Goal: Task Accomplishment & Management: Use online tool/utility

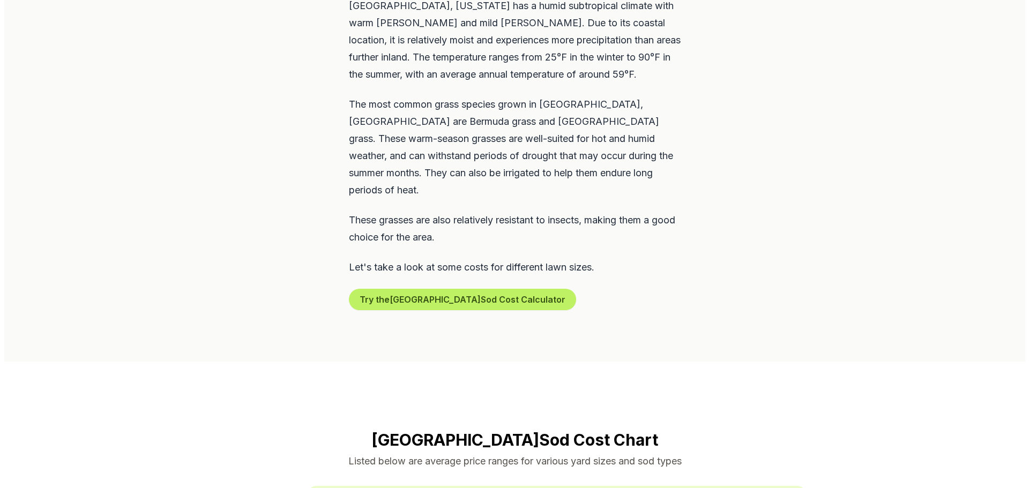
scroll to position [590, 0]
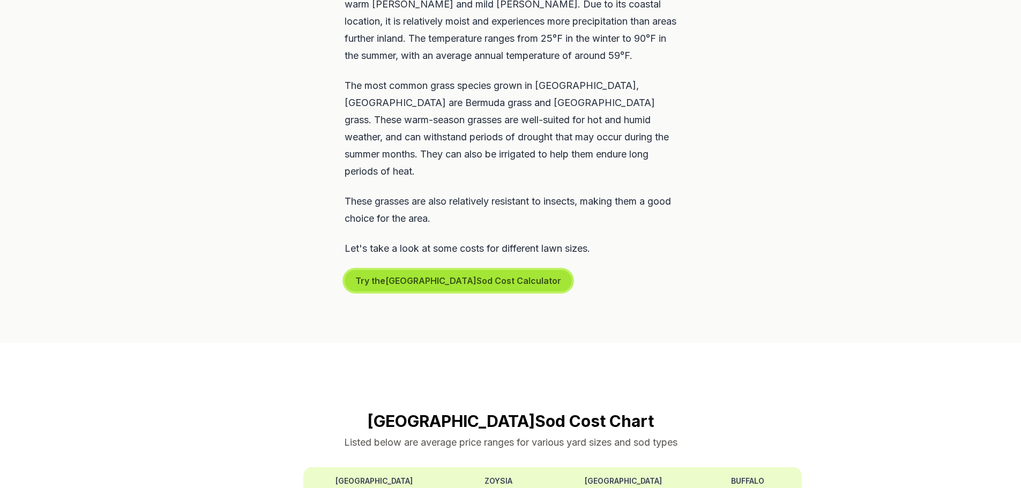
click at [472, 270] on button "Try the Jacksonville Sod Cost Calculator" at bounding box center [458, 280] width 227 height 21
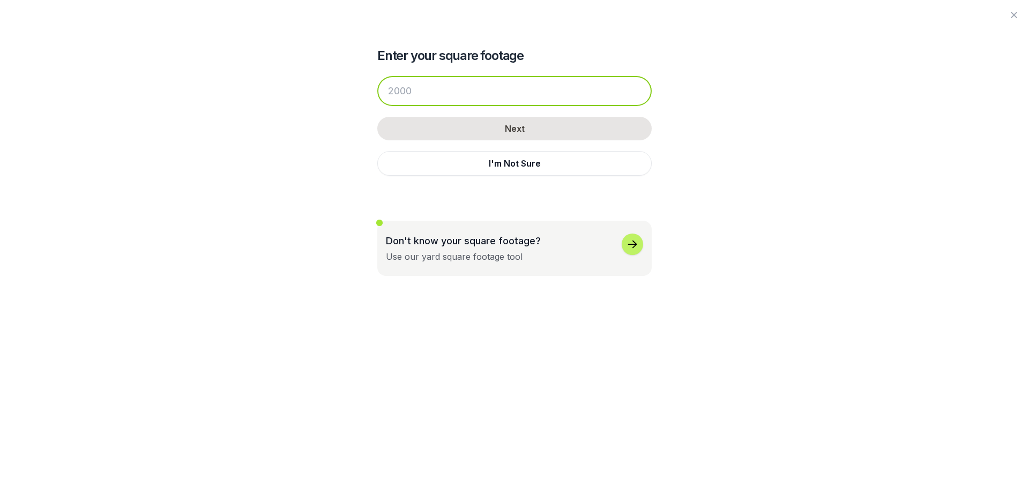
click at [430, 87] on input "number" at bounding box center [514, 91] width 274 height 30
click at [439, 95] on input "number" at bounding box center [514, 91] width 274 height 30
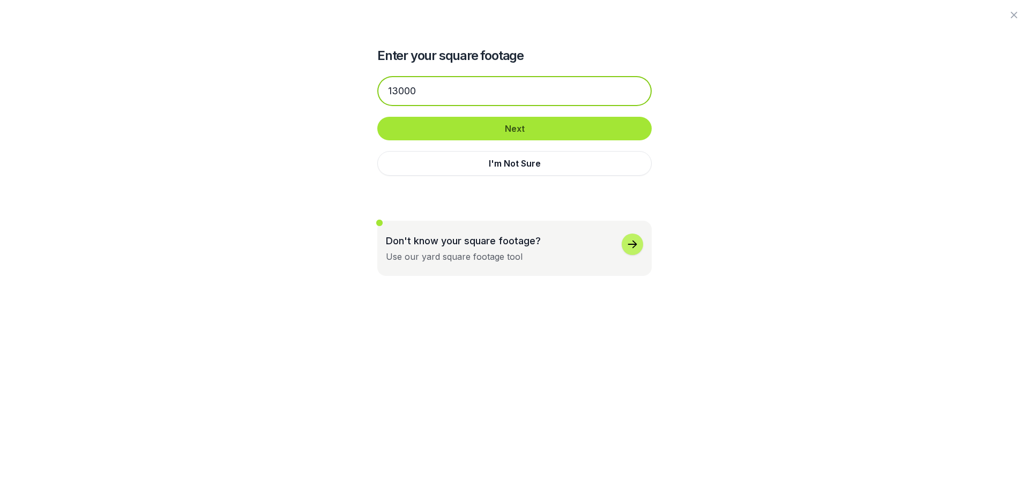
type input "13000"
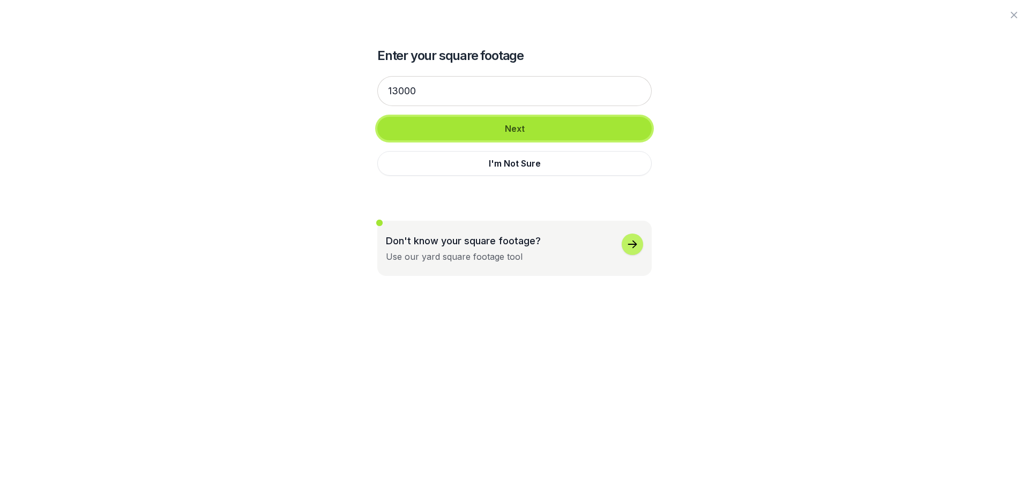
click at [526, 126] on button "Next" at bounding box center [514, 129] width 274 height 24
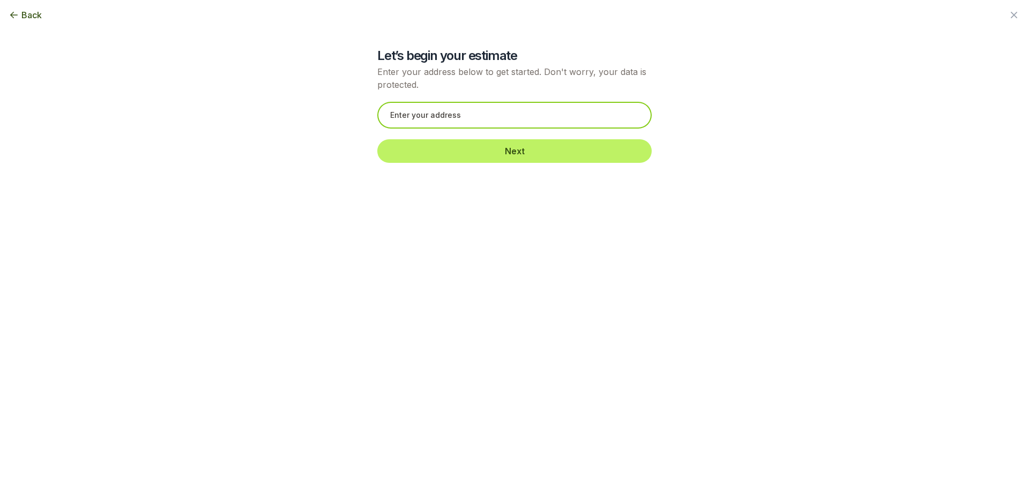
click at [459, 109] on input "text" at bounding box center [514, 115] width 274 height 27
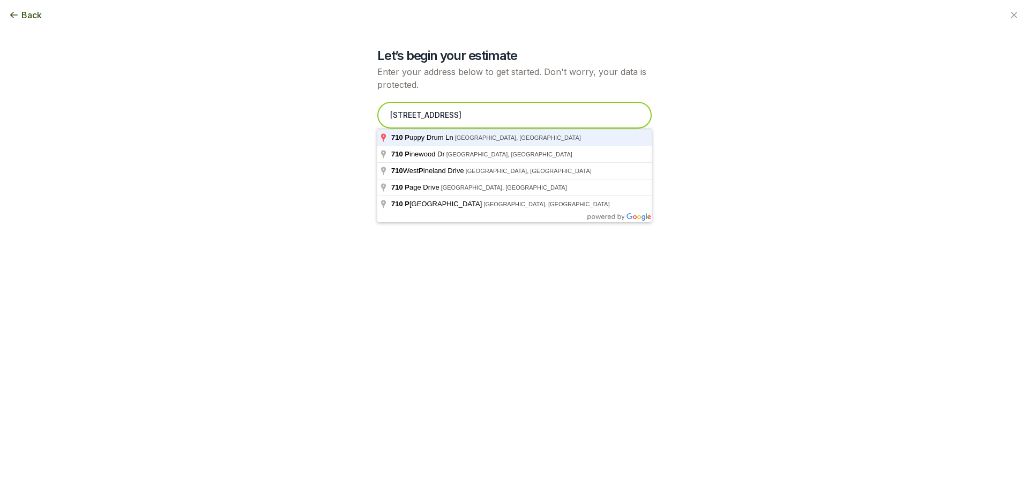
type input "[STREET_ADDRESS]"
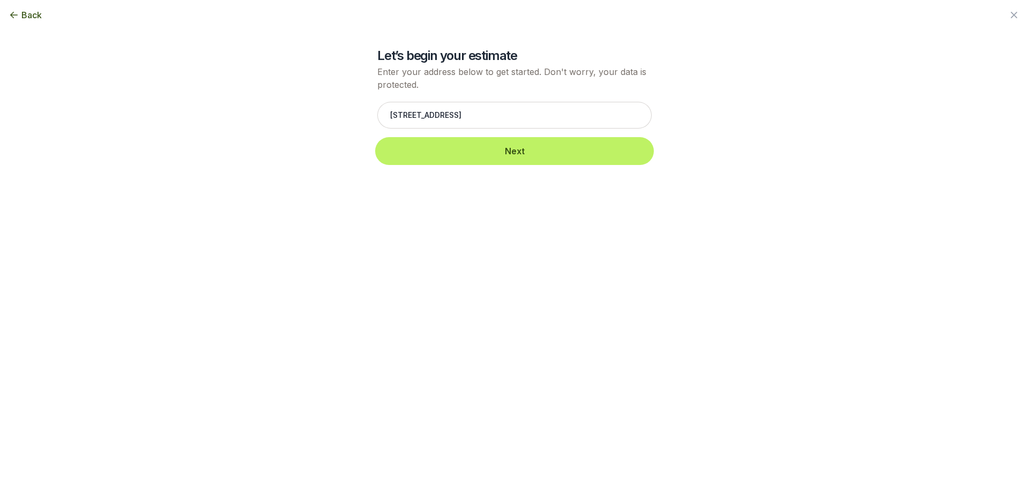
click at [473, 155] on button "Next" at bounding box center [514, 151] width 274 height 24
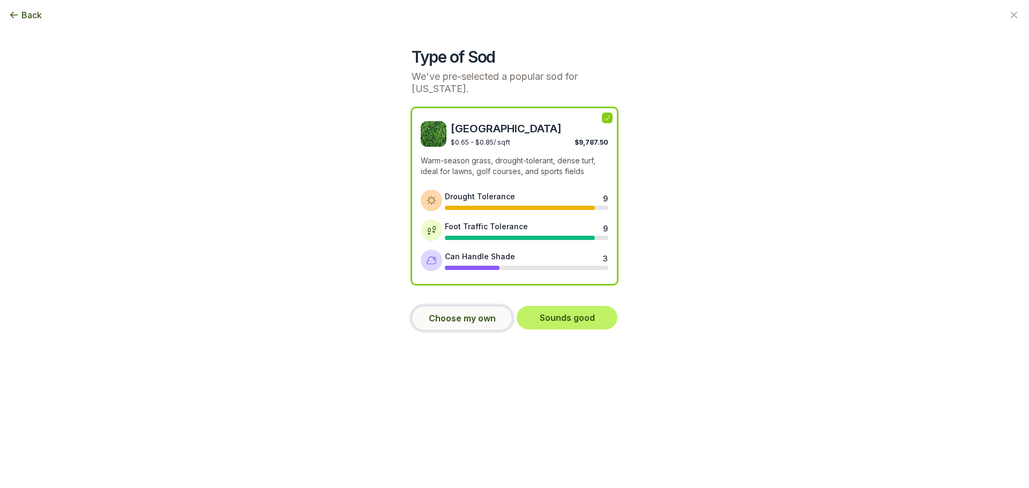
click at [465, 317] on button "Choose my own" at bounding box center [462, 318] width 101 height 25
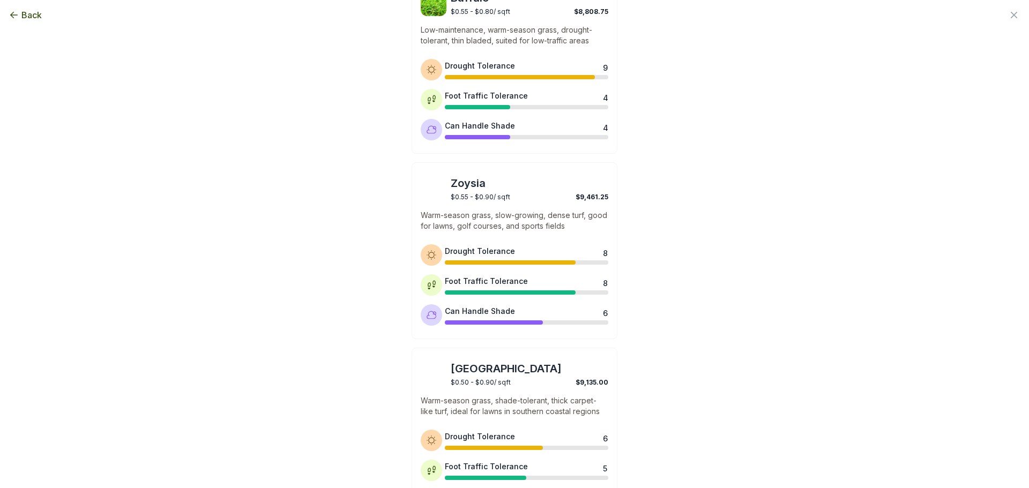
scroll to position [263, 0]
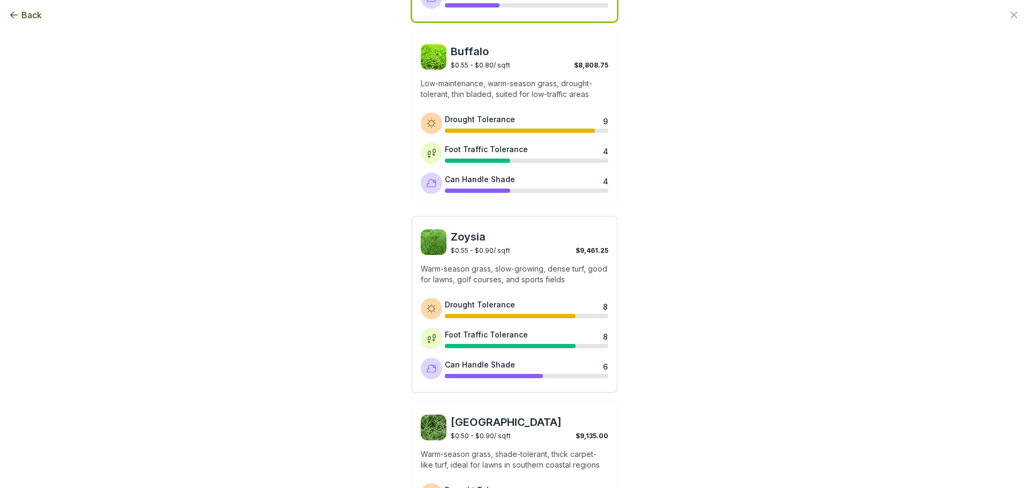
click at [427, 241] on img at bounding box center [434, 242] width 26 height 26
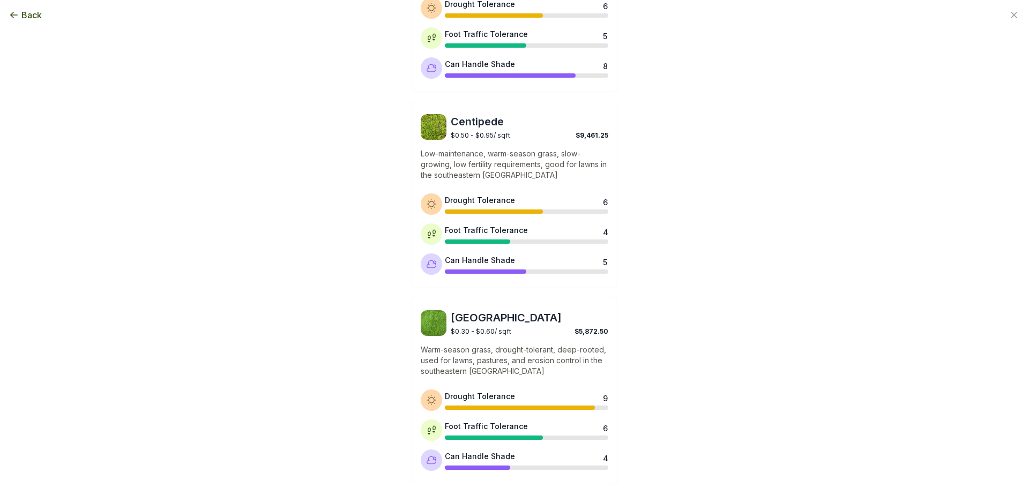
scroll to position [799, 0]
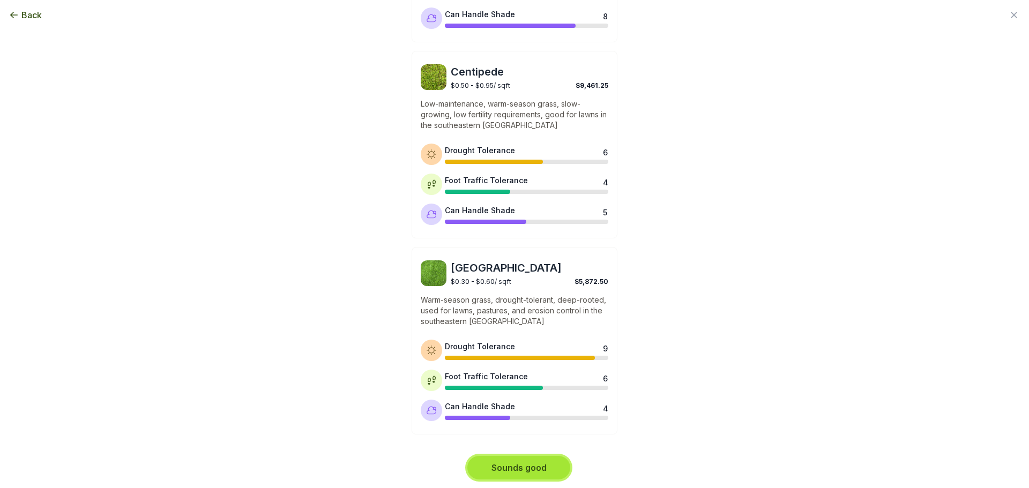
click at [510, 461] on button "Sounds good" at bounding box center [518, 468] width 103 height 24
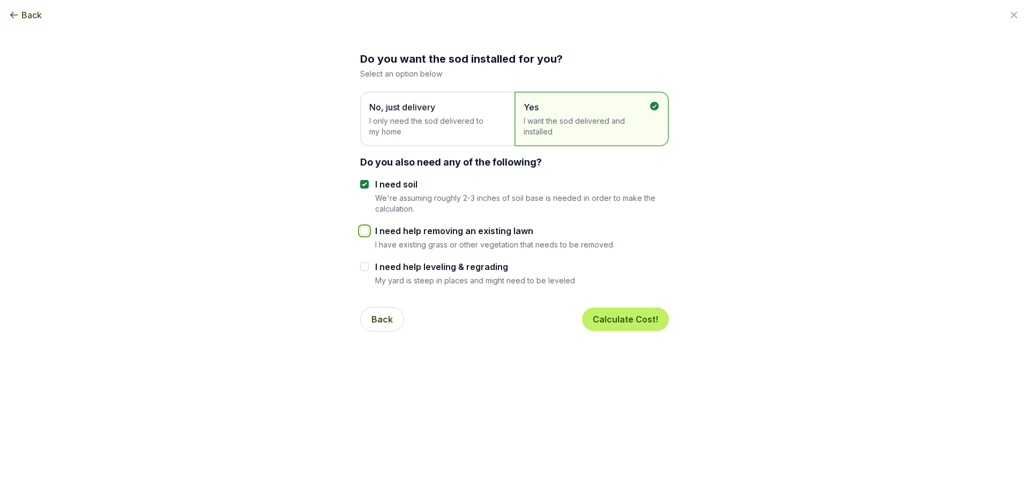
click at [360, 230] on input "I need help removing an existing lawn" at bounding box center [364, 231] width 9 height 9
checkbox input "true"
click at [360, 266] on input "I need help leveling & regrading" at bounding box center [364, 267] width 9 height 9
click at [361, 266] on input "I need help leveling & regrading" at bounding box center [364, 267] width 9 height 9
checkbox input "false"
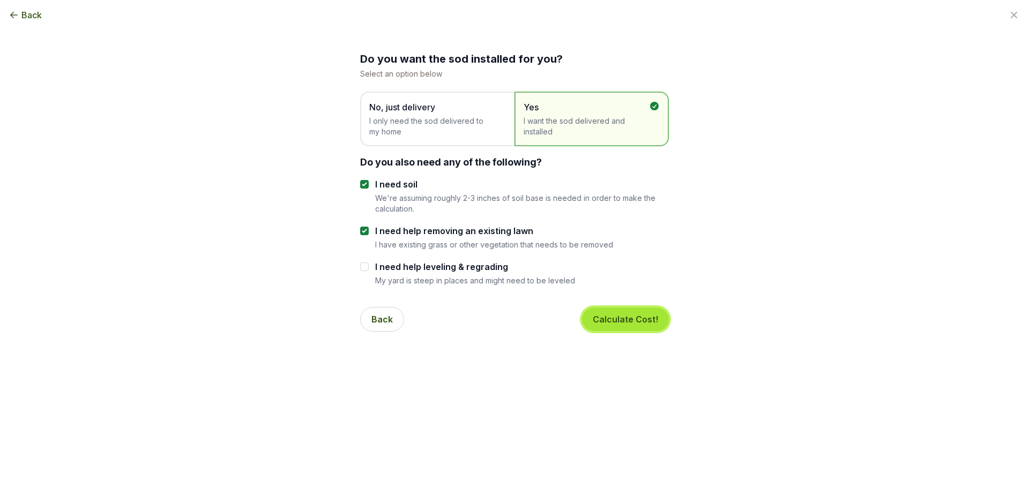
click at [626, 321] on button "Calculate Cost!" at bounding box center [625, 320] width 87 height 24
